Goal: Task Accomplishment & Management: Complete application form

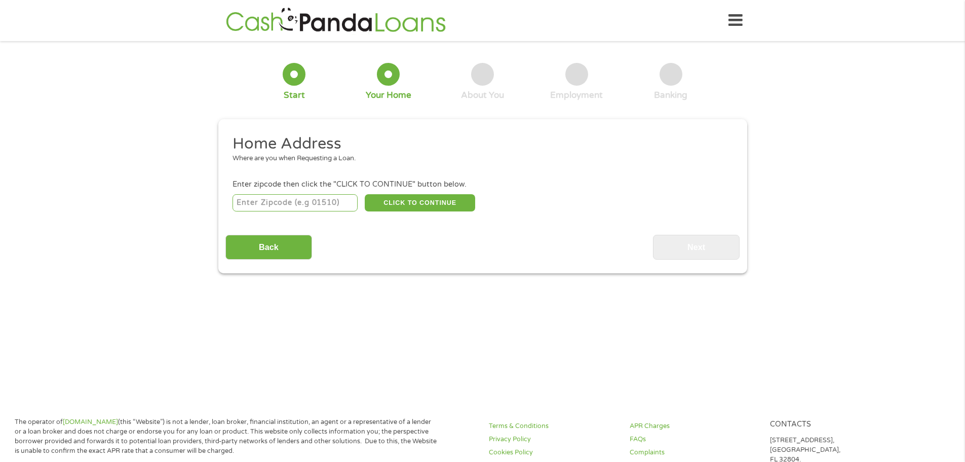
click at [282, 208] on input "number" at bounding box center [295, 202] width 125 height 17
type input "53713"
select select "[US_STATE]"
click at [403, 197] on button "CLICK TO CONTINUE" at bounding box center [420, 202] width 110 height 17
type input "53713"
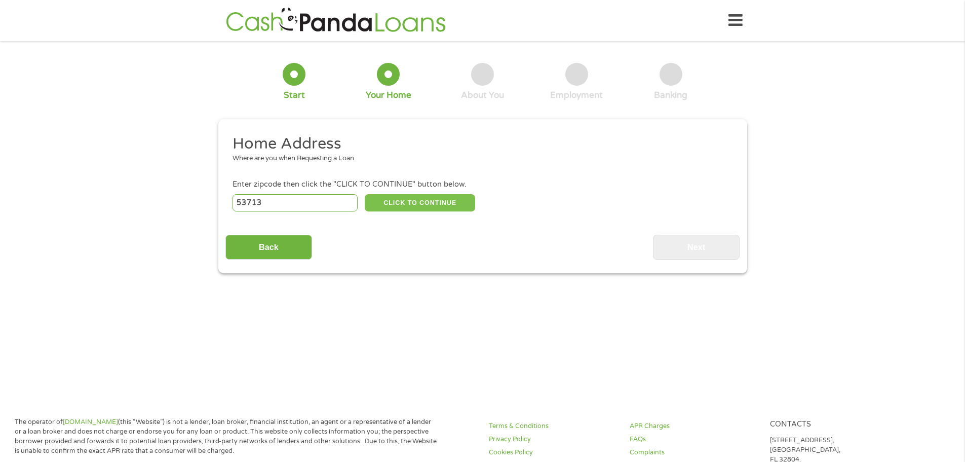
type input "[GEOGRAPHIC_DATA]"
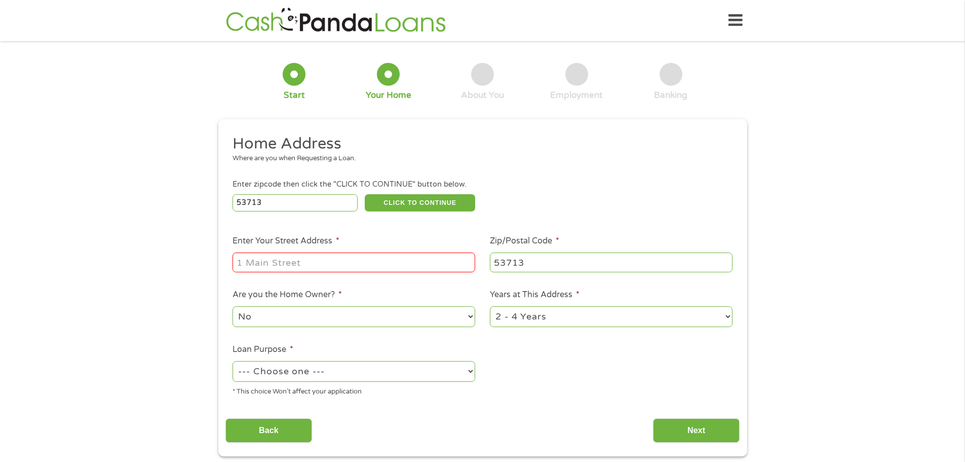
click at [352, 256] on input "Enter Your Street Address *" at bounding box center [354, 261] width 243 height 19
type input "[STREET_ADDRESS]"
click at [327, 317] on select "No Yes" at bounding box center [354, 316] width 243 height 21
select select "yes"
click at [233, 306] on select "No Yes" at bounding box center [354, 316] width 243 height 21
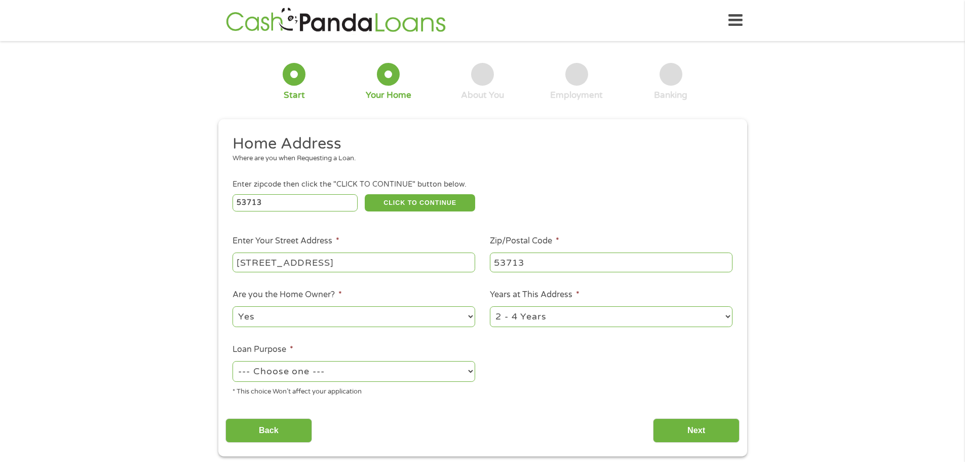
click at [310, 374] on select "--- Choose one --- Pay Bills Debt Consolidation Home Improvement Major Purchase…" at bounding box center [354, 371] width 243 height 21
select select "paybills"
click at [233, 361] on select "--- Choose one --- Pay Bills Debt Consolidation Home Improvement Major Purchase…" at bounding box center [354, 371] width 243 height 21
click at [673, 428] on input "Next" at bounding box center [696, 430] width 87 height 25
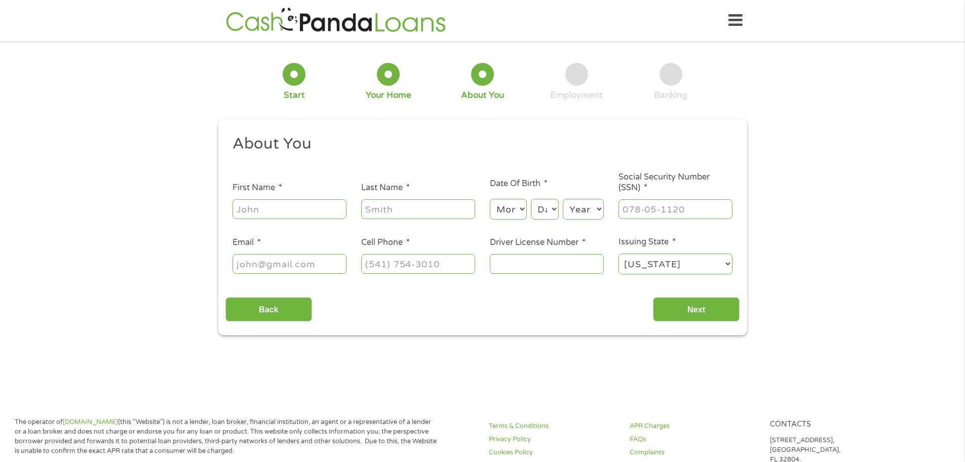
click at [312, 211] on input "First Name *" at bounding box center [290, 208] width 114 height 19
type input "[PERSON_NAME]"
type input "[EMAIL_ADDRESS][DOMAIN_NAME]"
type input "[PHONE_NUMBER]"
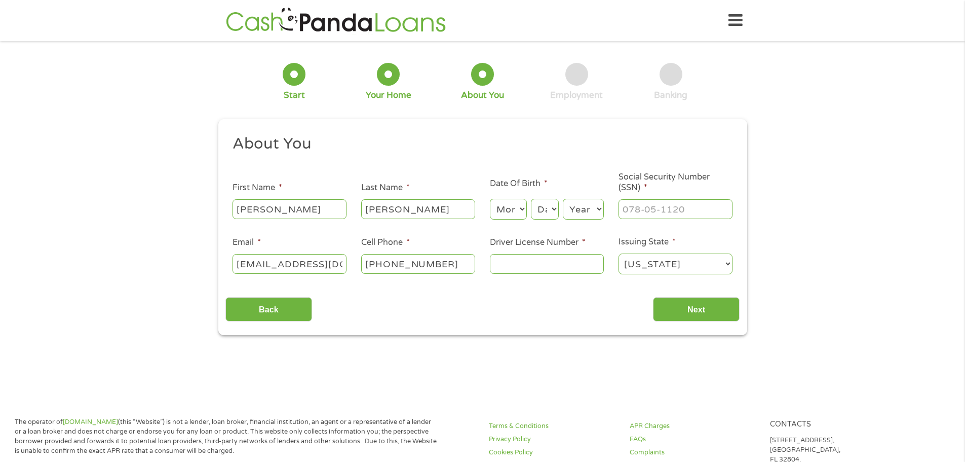
click at [520, 213] on select "Month 1 2 3 4 5 6 7 8 9 10 11 12" at bounding box center [508, 209] width 37 height 21
select select "2"
click at [490, 199] on select "Month 1 2 3 4 5 6 7 8 9 10 11 12" at bounding box center [508, 209] width 37 height 21
click at [550, 203] on select "Day 1 2 3 4 5 6 7 8 9 10 11 12 13 14 15 16 17 18 19 20 21 22 23 24 25 26 27 28 …" at bounding box center [544, 209] width 27 height 21
select select "21"
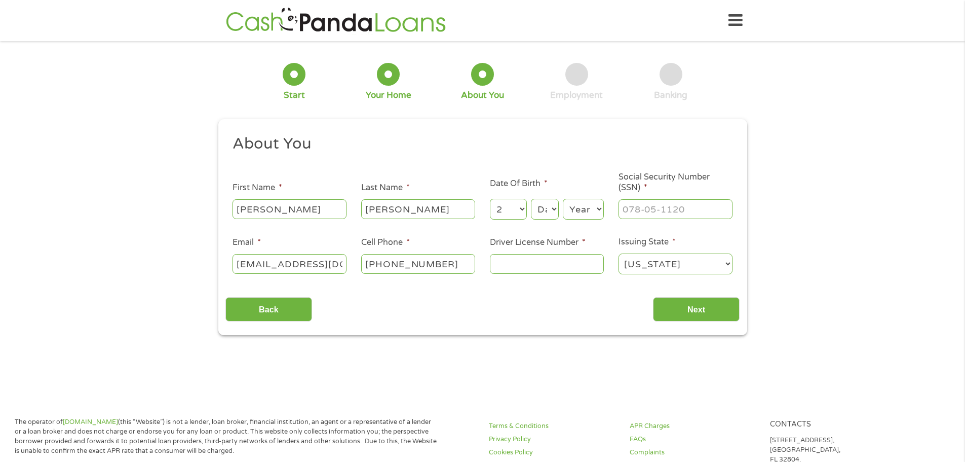
click at [531, 199] on select "Day 1 2 3 4 5 6 7 8 9 10 11 12 13 14 15 16 17 18 19 20 21 22 23 24 25 26 27 28 …" at bounding box center [544, 209] width 27 height 21
click at [585, 211] on select "Year [DATE] 2006 2005 2004 2003 2002 2001 2000 1999 1998 1997 1996 1995 1994 19…" at bounding box center [583, 209] width 41 height 21
select select "1991"
click at [563, 199] on select "Year [DATE] 2006 2005 2004 2003 2002 2001 2000 1999 1998 1997 1996 1995 1994 19…" at bounding box center [583, 209] width 41 height 21
click at [670, 205] on input "___-__-____" at bounding box center [676, 208] width 114 height 19
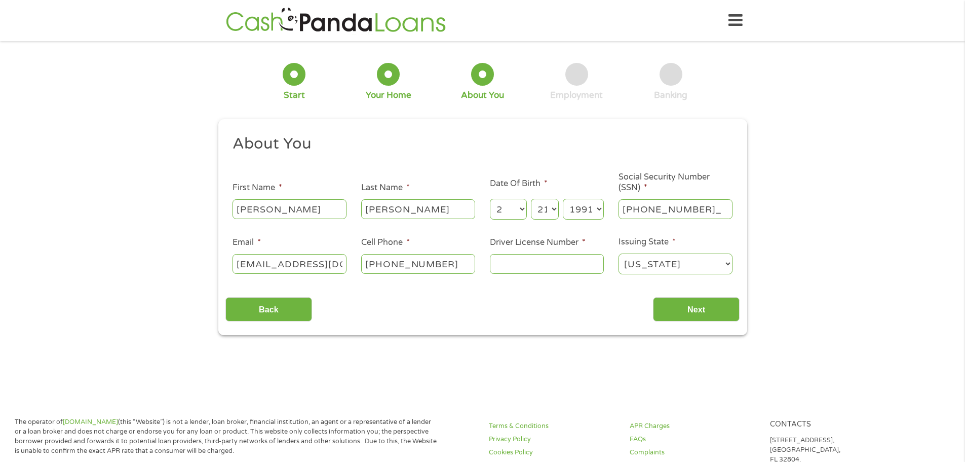
type input "389-08-6703"
click at [553, 263] on input "Driver License Number *" at bounding box center [547, 263] width 114 height 19
type input "P6201709106101"
click at [715, 317] on input "Next" at bounding box center [696, 309] width 87 height 25
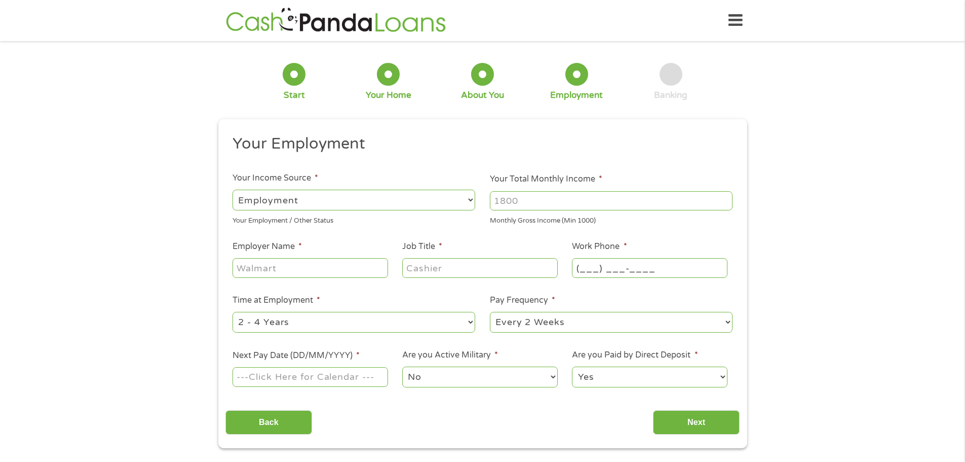
click at [634, 266] on input "(___) ___-____" at bounding box center [649, 267] width 155 height 19
type input "[PHONE_NUMBER]"
click at [277, 266] on input "Employer Name *" at bounding box center [310, 267] width 155 height 19
type input "New Glarus Home"
type input "Nurse Manager"
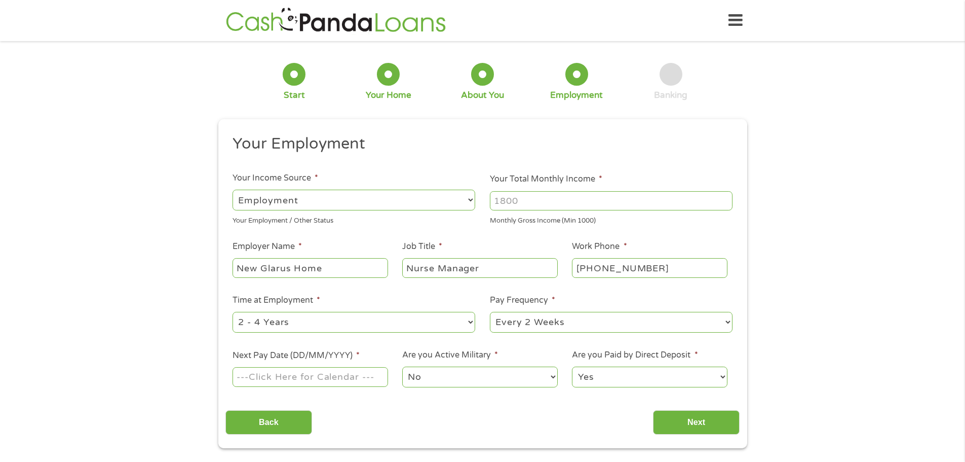
click at [520, 187] on li "Your Total Monthly Income * Monthly Gross Income (Min 1000)" at bounding box center [611, 199] width 257 height 53
click at [525, 200] on input "Your Total Monthly Income *" at bounding box center [611, 200] width 243 height 19
drag, startPoint x: 525, startPoint y: 200, endPoint x: 470, endPoint y: 206, distance: 55.6
click at [470, 205] on ul "Your Employment Your Income Source * --- Choose one --- Employment [DEMOGRAPHIC…" at bounding box center [482, 265] width 514 height 262
type input "6400"
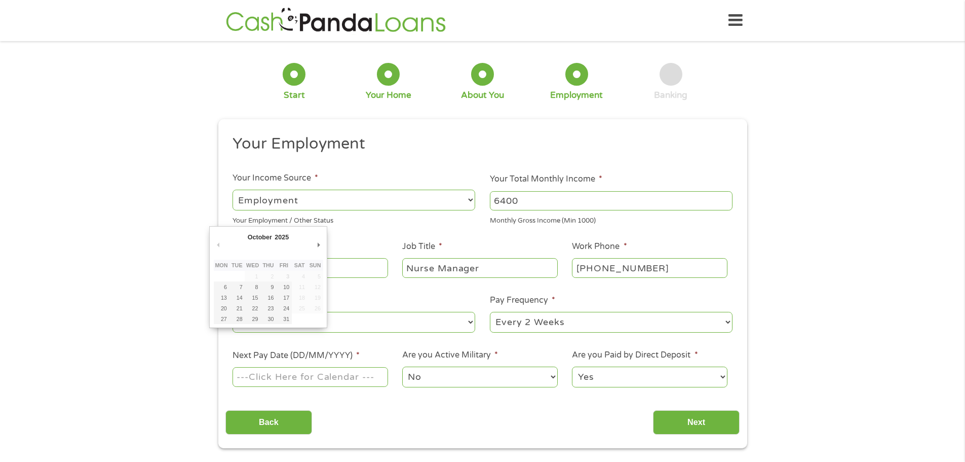
click at [306, 376] on input "Next Pay Date (DD/MM/YYYY) *" at bounding box center [310, 376] width 155 height 19
type input "[DATE]"
click at [484, 375] on select "No Yes" at bounding box center [479, 376] width 155 height 21
drag, startPoint x: 550, startPoint y: 340, endPoint x: 582, endPoint y: 348, distance: 32.9
click at [560, 342] on ul "Your Employment Your Income Source * --- Choose one --- Employment [DEMOGRAPHIC…" at bounding box center [482, 265] width 514 height 262
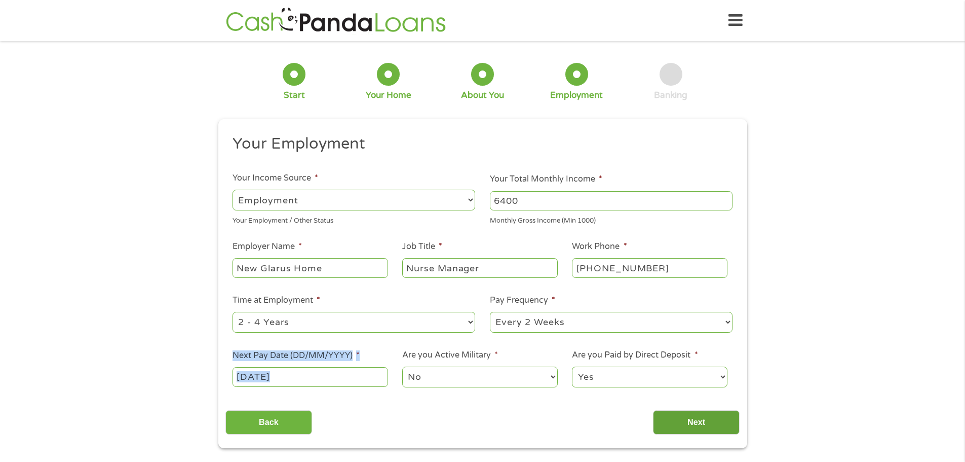
click at [695, 416] on input "Next" at bounding box center [696, 422] width 87 height 25
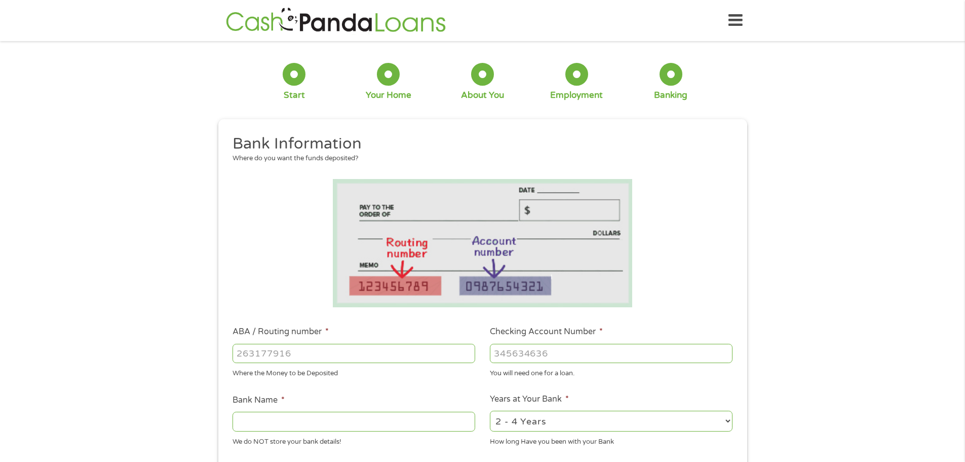
click at [377, 353] on input "ABA / Routing number *" at bounding box center [354, 353] width 243 height 19
type input "275979076"
type input "[GEOGRAPHIC_DATA][US_STATE]"
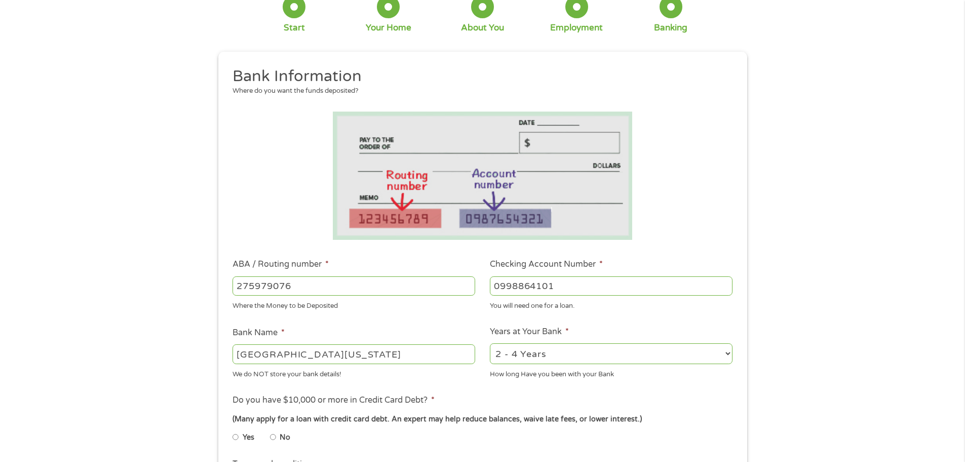
scroll to position [152, 0]
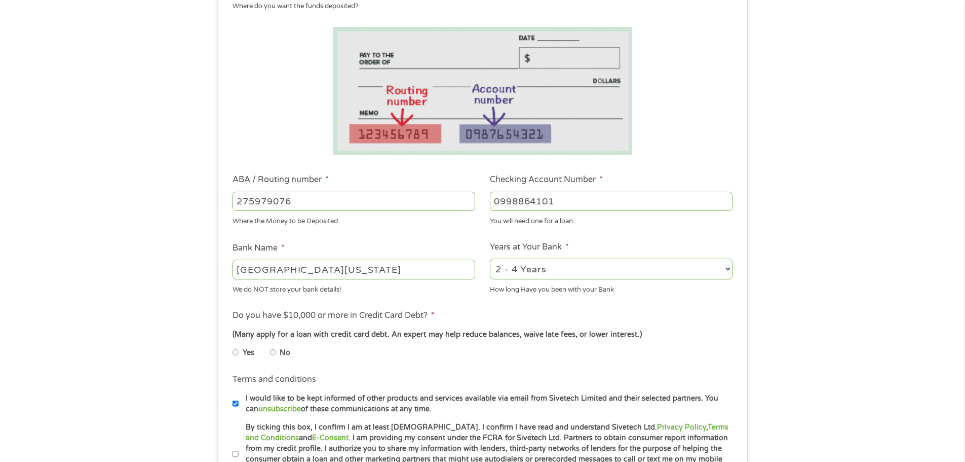
type input "0998864101"
click at [272, 351] on input "No" at bounding box center [273, 352] width 6 height 16
radio input "true"
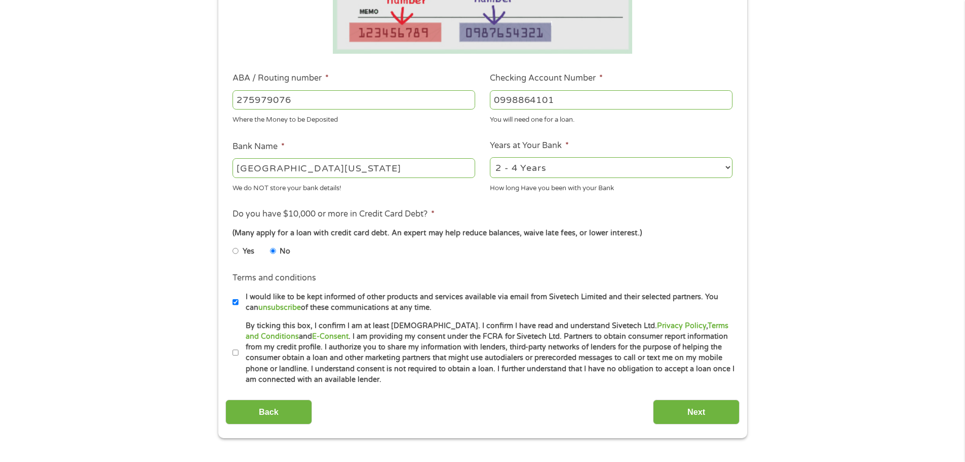
click at [236, 351] on input "By ticking this box, I confirm I am at least [DEMOGRAPHIC_DATA]. I confirm I ha…" at bounding box center [236, 353] width 6 height 16
checkbox input "true"
click at [693, 406] on input "Next" at bounding box center [696, 411] width 87 height 25
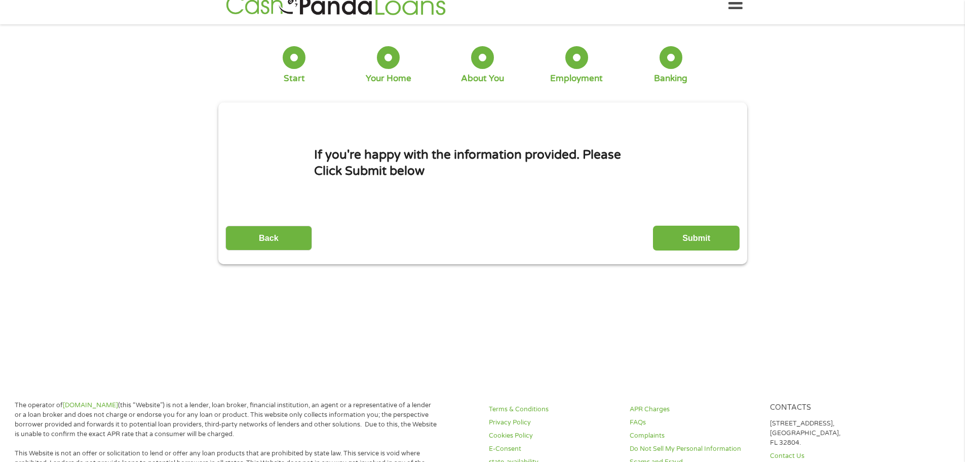
scroll to position [0, 0]
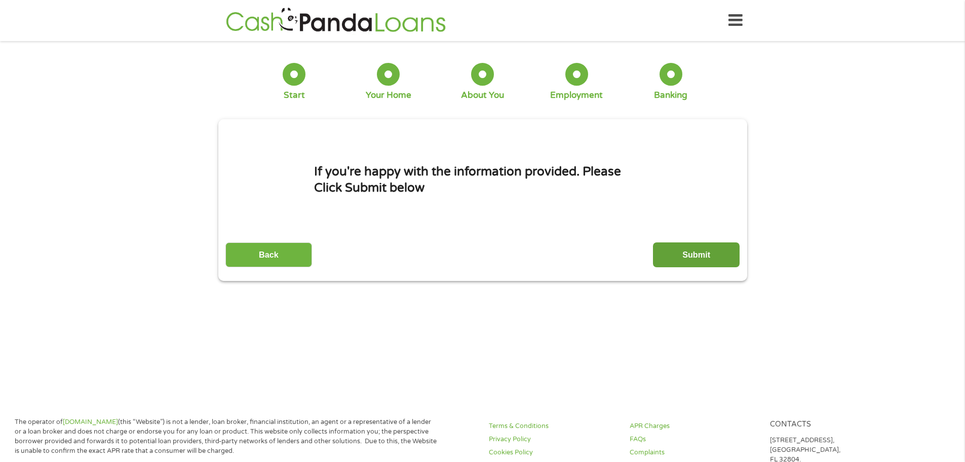
click at [680, 256] on input "Submit" at bounding box center [696, 254] width 87 height 25
